Goal: Browse casually: Explore the website without a specific task or goal

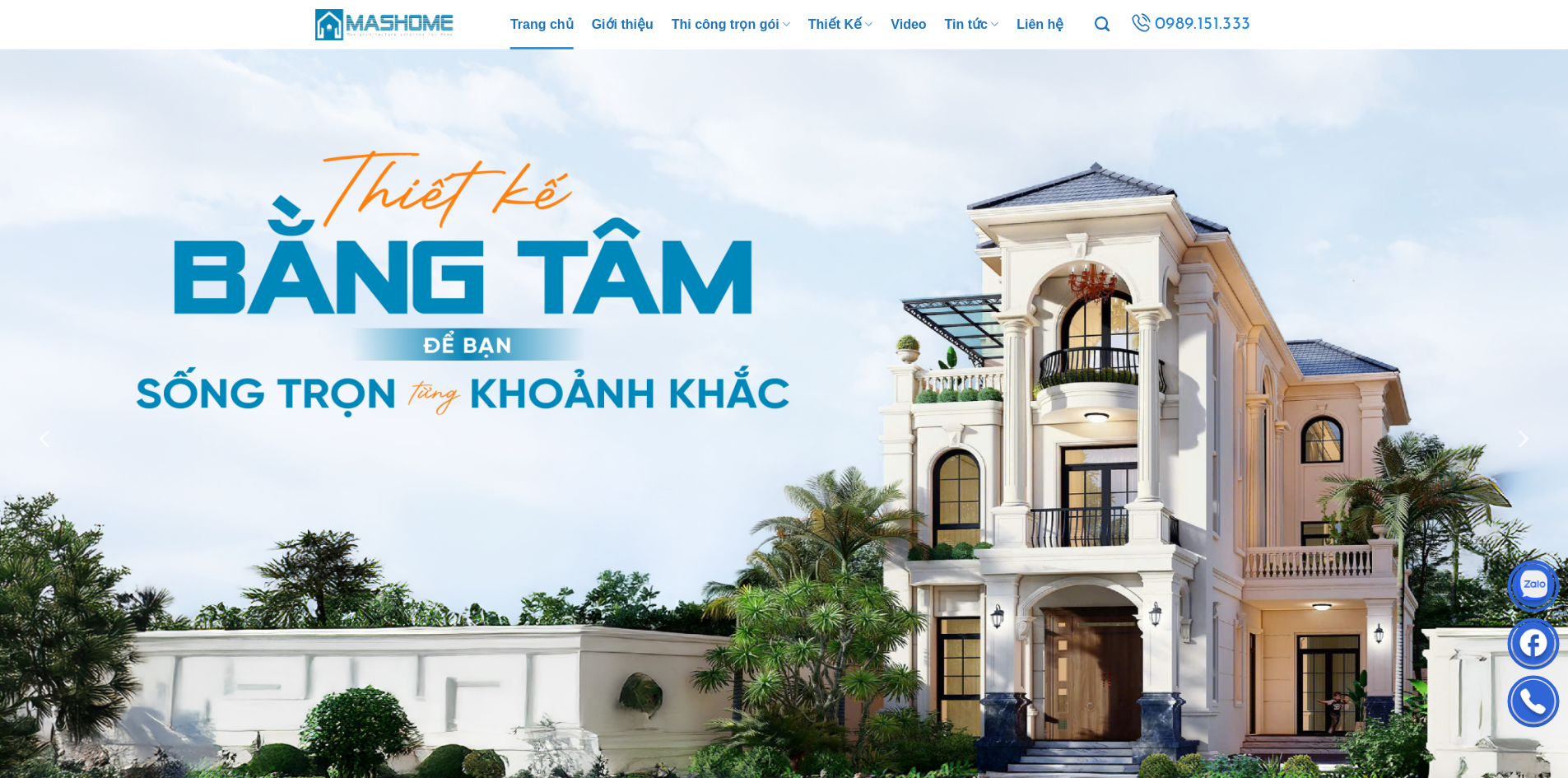
click at [408, 22] on img at bounding box center [385, 24] width 140 height 35
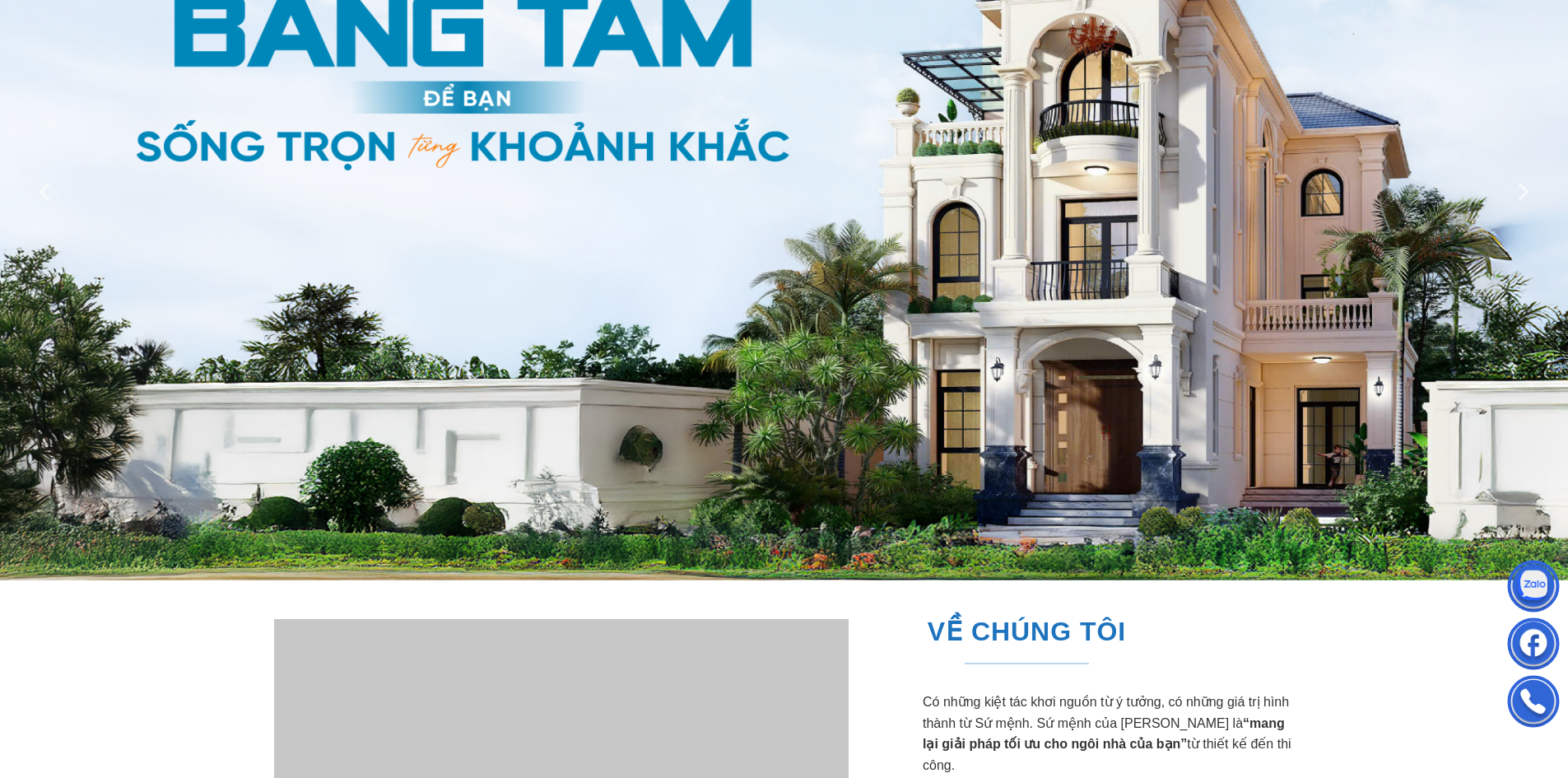
scroll to position [412, 0]
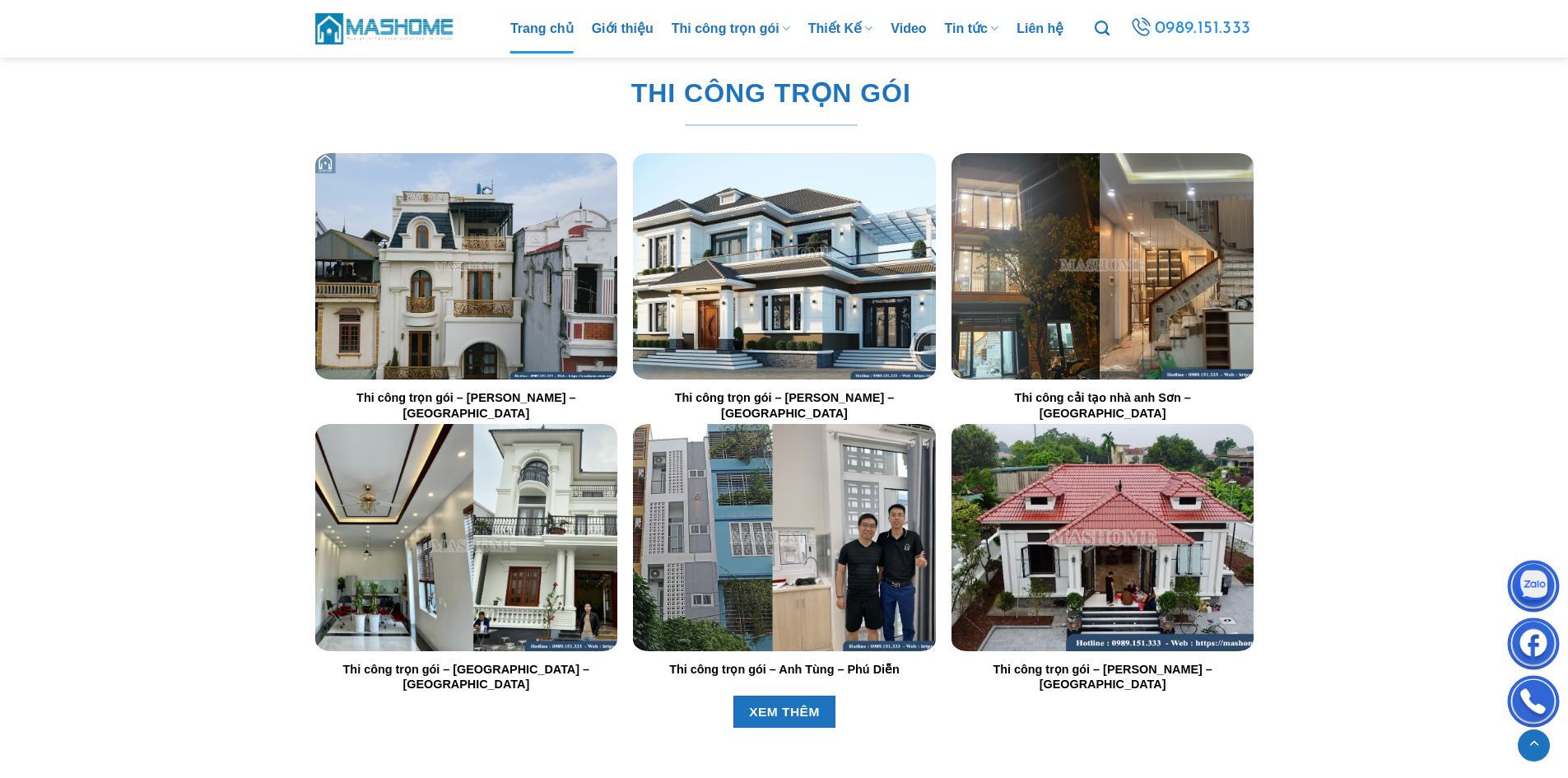
scroll to position [1873, 0]
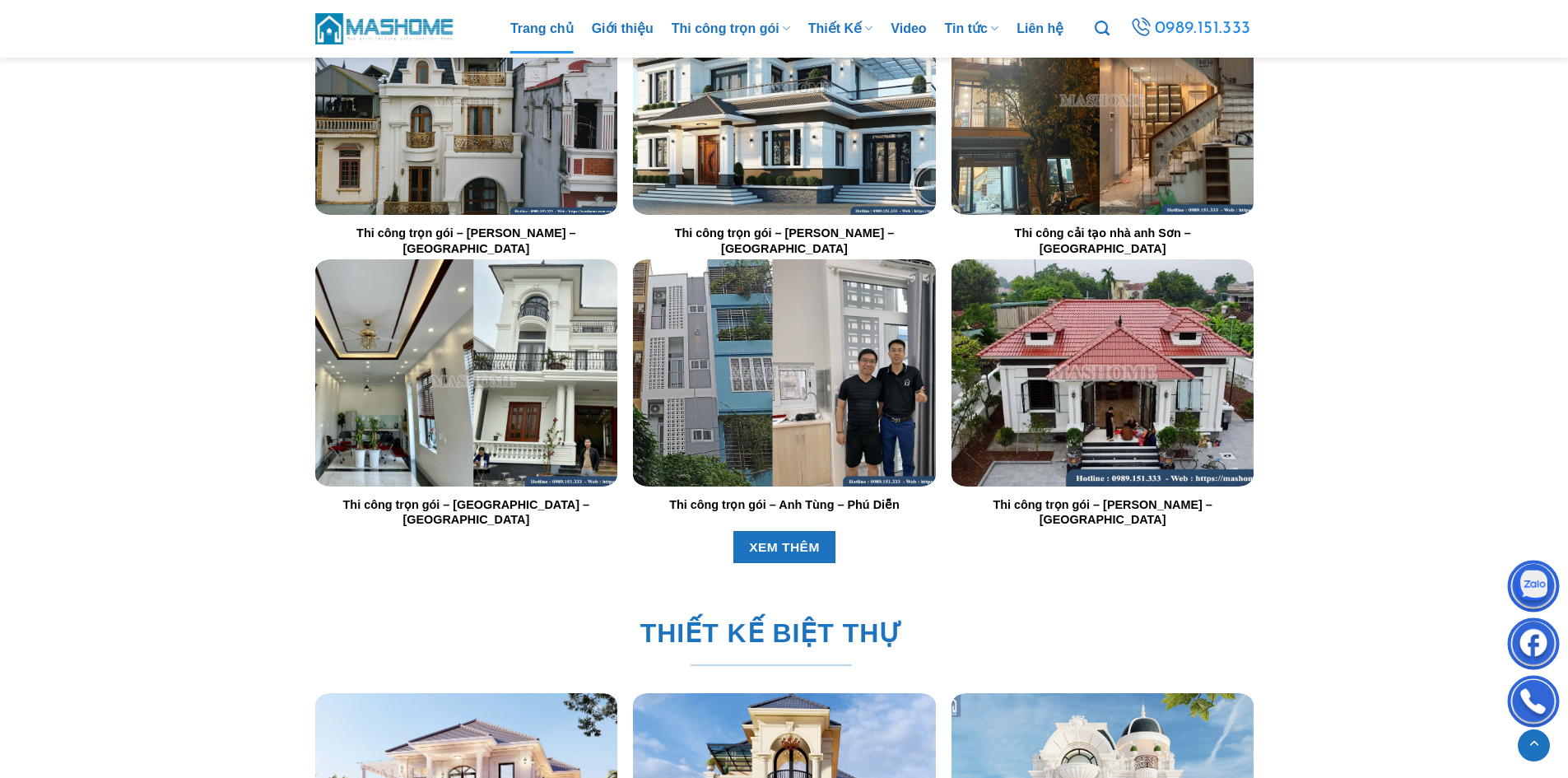
click at [518, 389] on img "Thi công trọn gói - Anh Thăng - Bắc Ninh" at bounding box center [465, 373] width 302 height 227
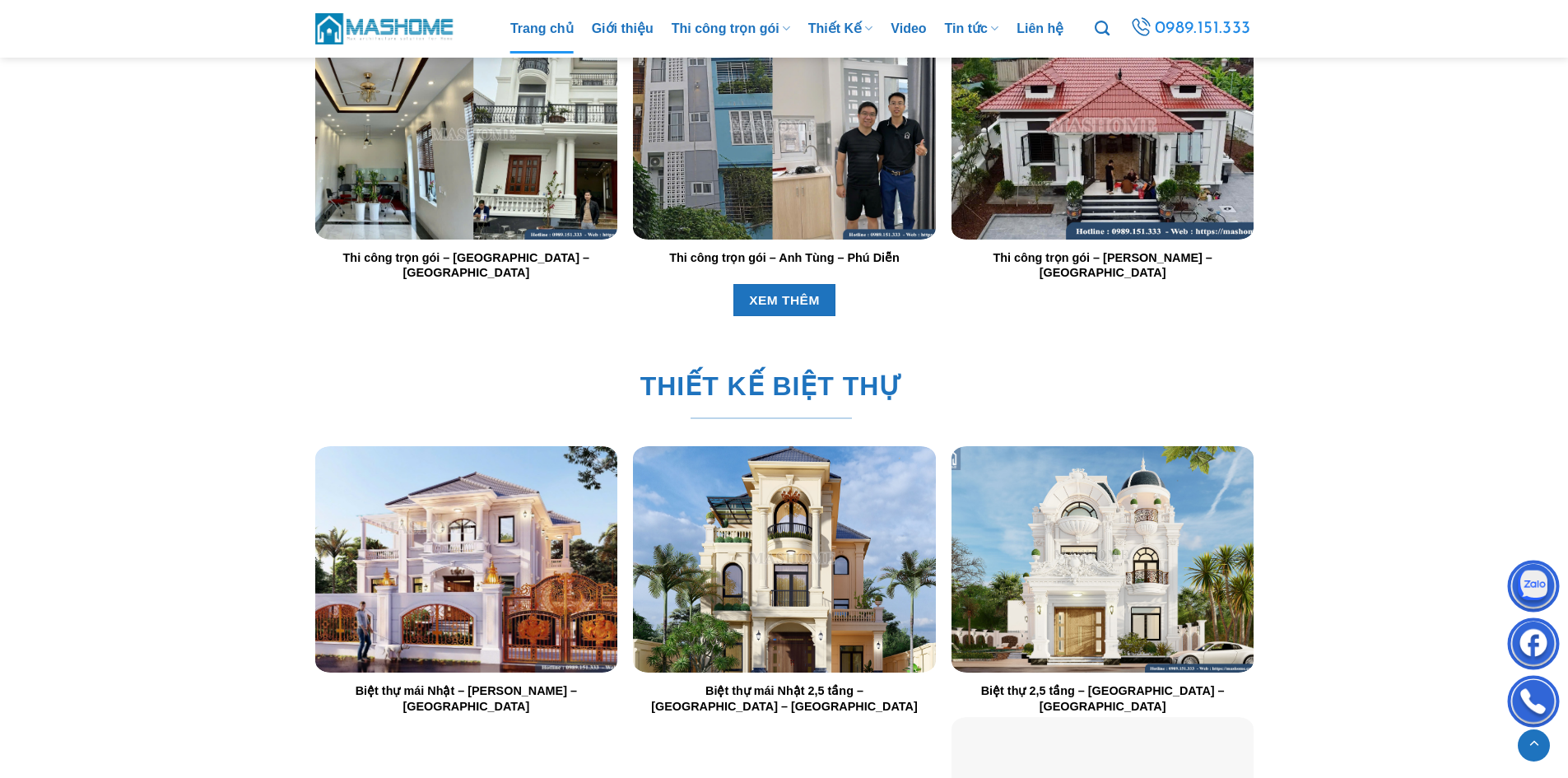
scroll to position [2366, 0]
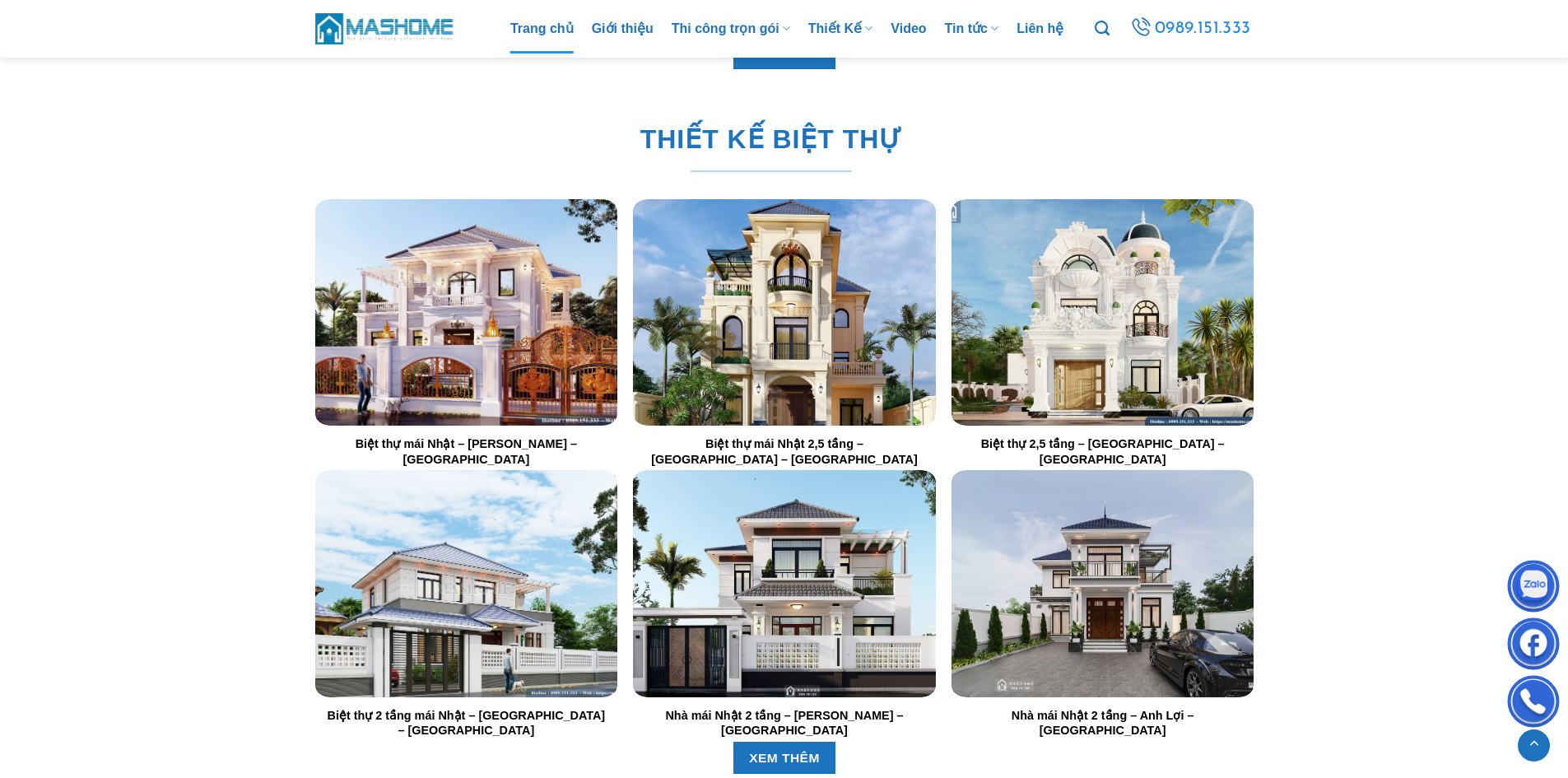
click at [431, 317] on div at bounding box center [465, 313] width 302 height 227
click at [473, 292] on img "Biệt thự mái Nhật - Anh Mạnh - Thái Bình" at bounding box center [465, 313] width 302 height 227
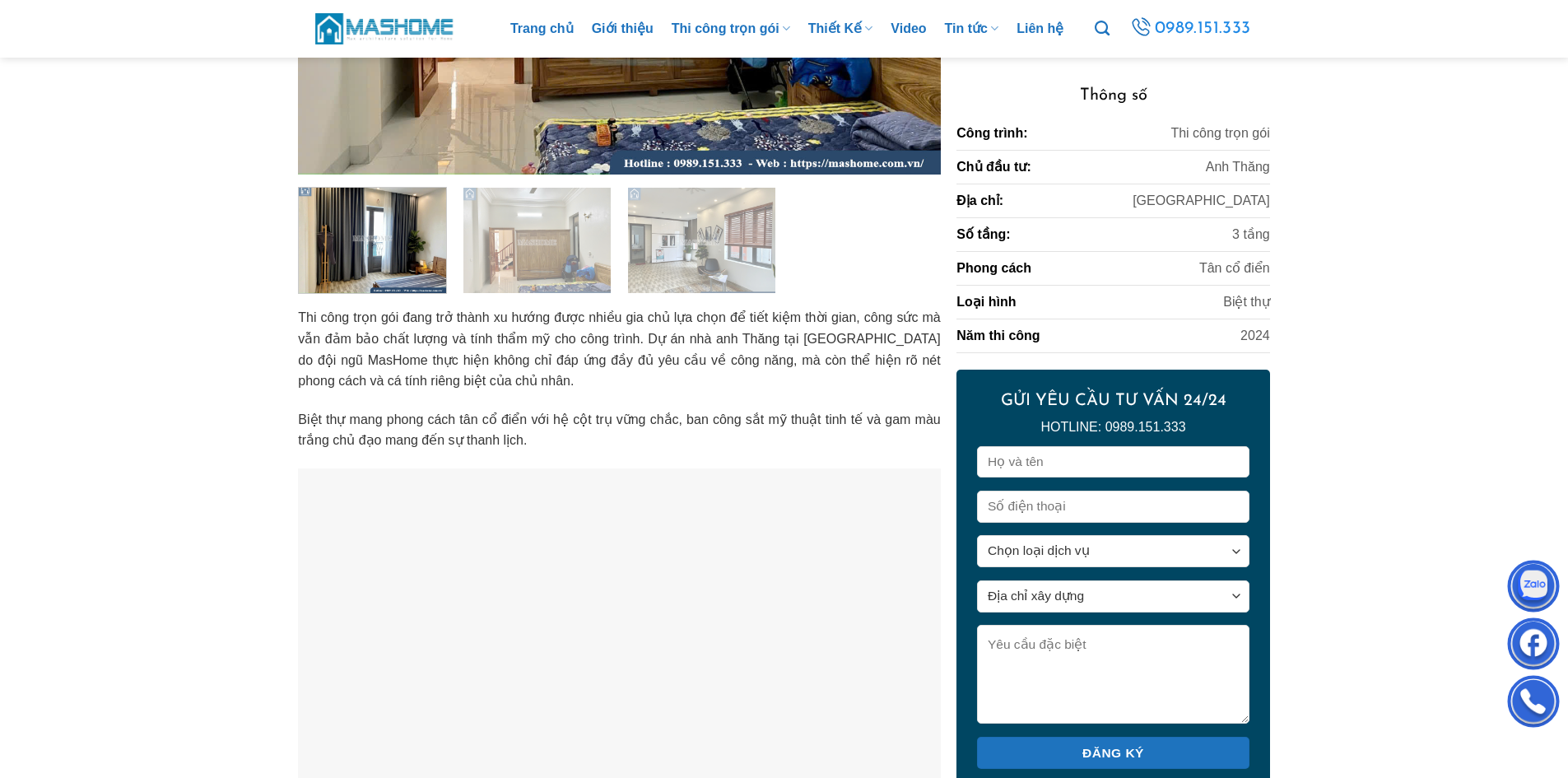
scroll to position [247, 0]
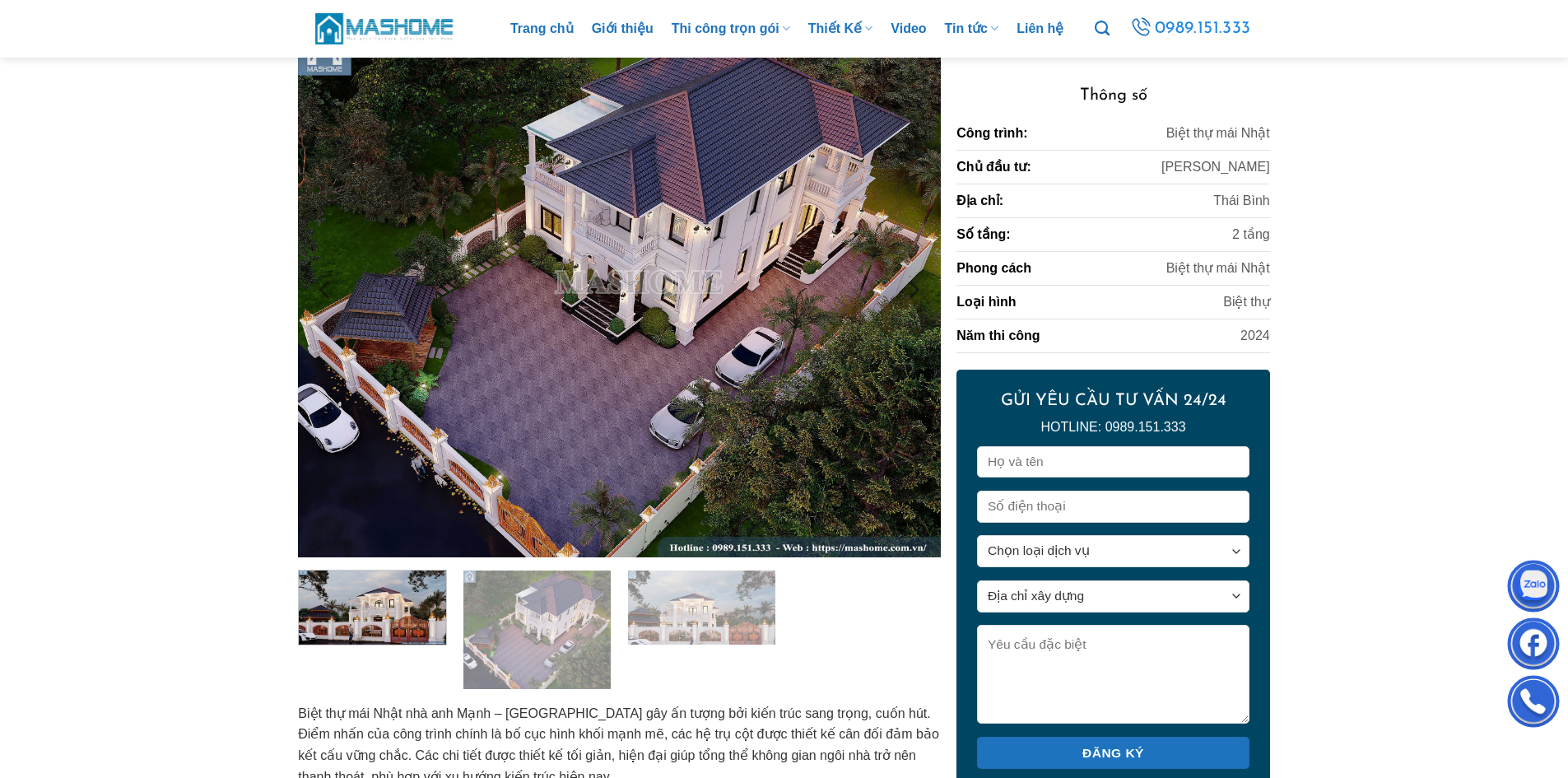
scroll to position [247, 0]
